Goal: Task Accomplishment & Management: Use online tool/utility

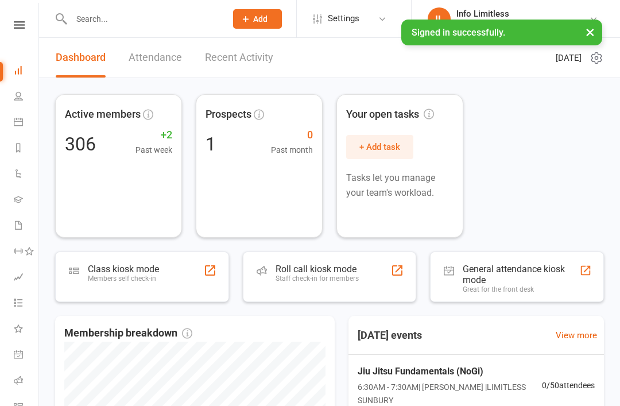
click at [20, 122] on icon at bounding box center [18, 121] width 9 height 9
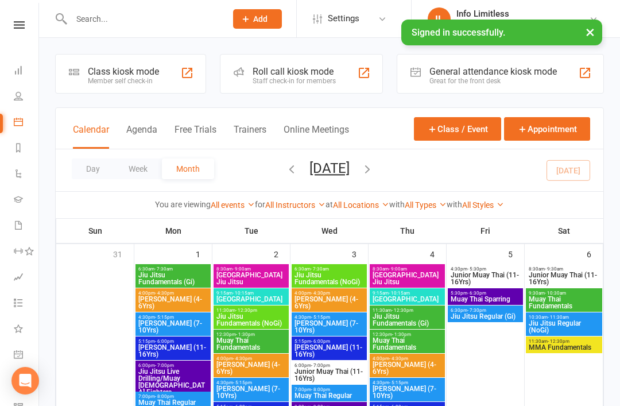
click at [120, 77] on div "Member self check-in" at bounding box center [123, 81] width 71 height 8
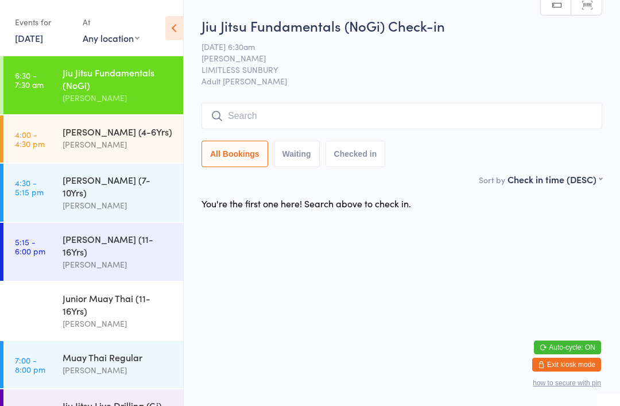
click at [389, 122] on input "search" at bounding box center [402, 116] width 401 height 26
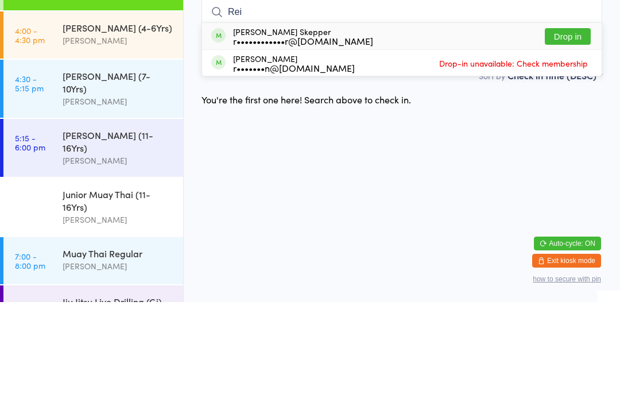
type input "Rei"
click at [563, 132] on button "Drop in" at bounding box center [568, 140] width 46 height 17
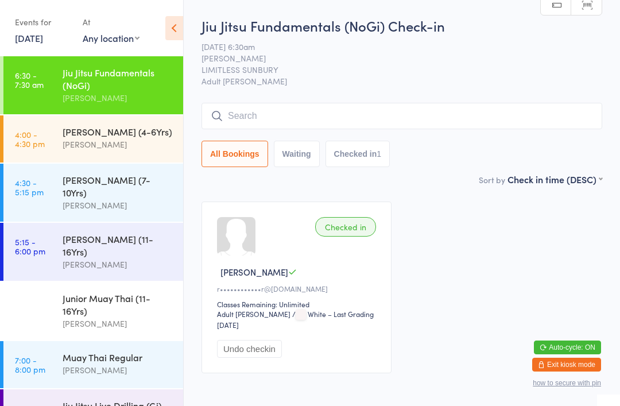
click at [361, 118] on input "search" at bounding box center [402, 116] width 401 height 26
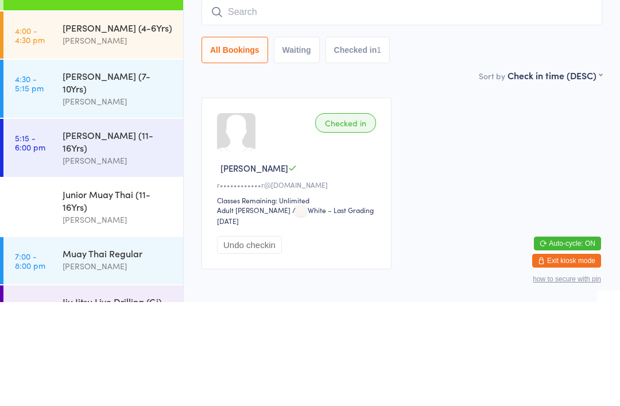
type input "G"
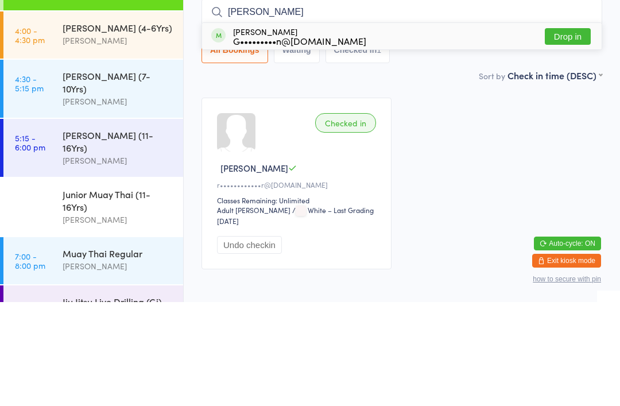
type input "Guy h"
click at [365, 127] on div "Guy Houston G•••••••••n@hotmail.com Drop in" at bounding box center [402, 140] width 400 height 26
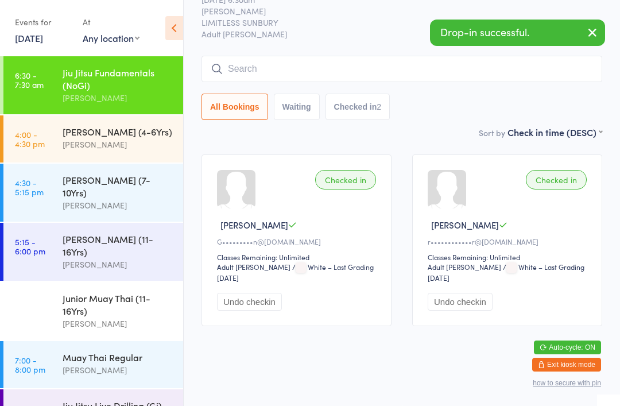
click at [295, 61] on input "search" at bounding box center [402, 69] width 401 height 26
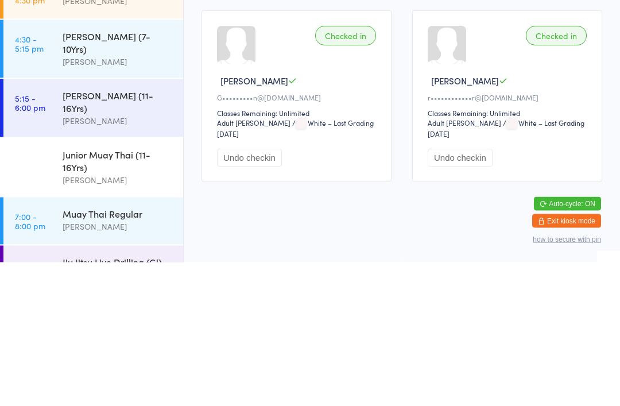
click at [347, 237] on div "G•••••••••n@hotmail.com" at bounding box center [298, 242] width 163 height 10
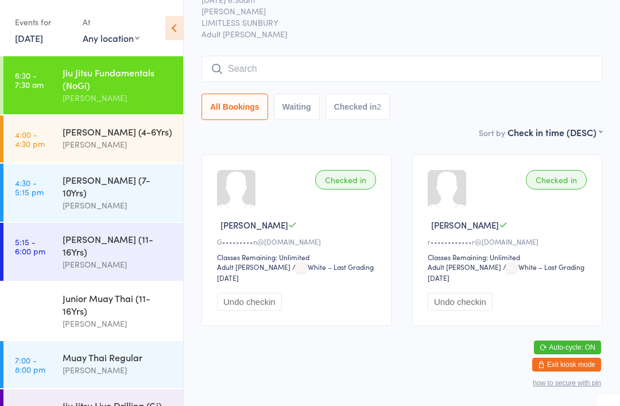
click at [431, 58] on input "search" at bounding box center [402, 69] width 401 height 26
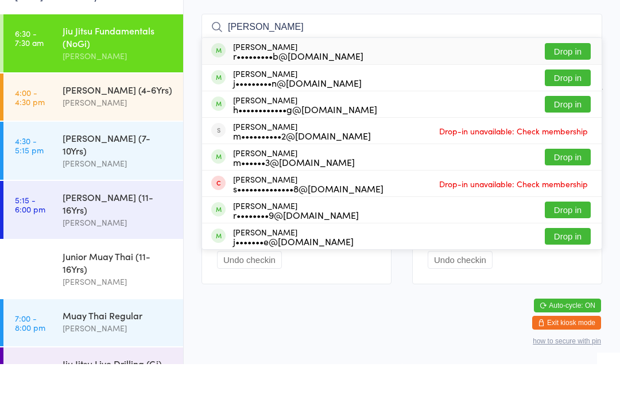
type input "Ryan mc"
click at [574, 85] on button "Drop in" at bounding box center [568, 93] width 46 height 17
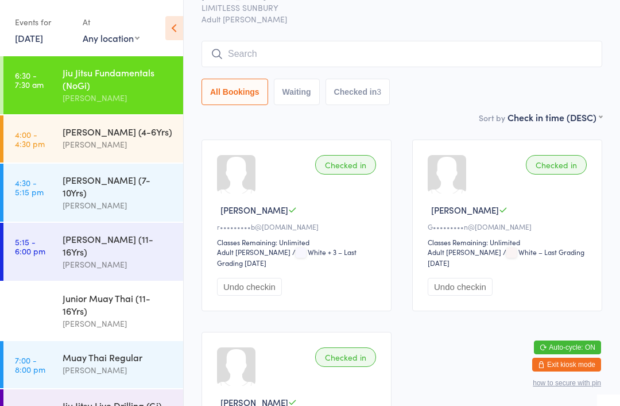
click at [458, 63] on input "search" at bounding box center [402, 54] width 401 height 26
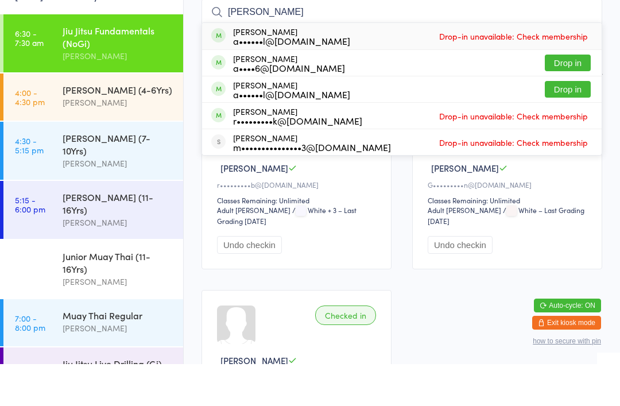
type input "Powell"
click at [571, 123] on button "Drop in" at bounding box center [568, 131] width 46 height 17
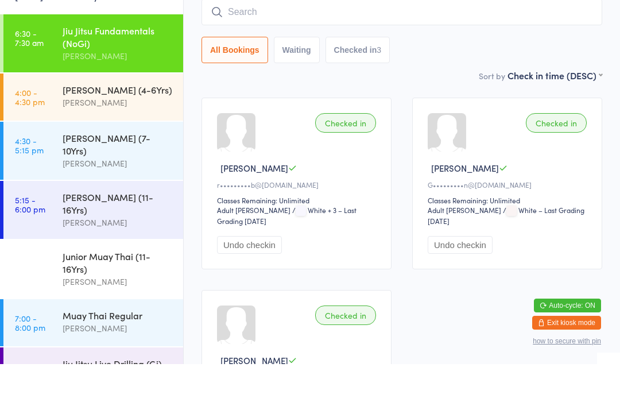
scroll to position [104, 0]
